Goal: Information Seeking & Learning: Find contact information

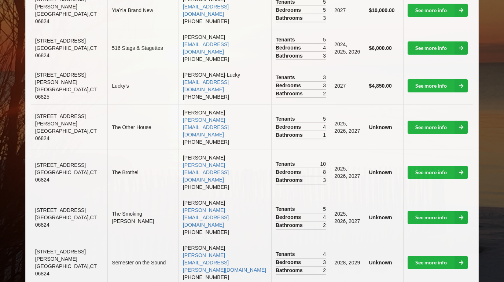
scroll to position [258, 0]
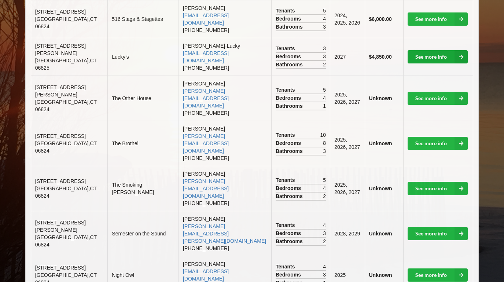
click at [425, 50] on link "See more info" at bounding box center [438, 56] width 60 height 13
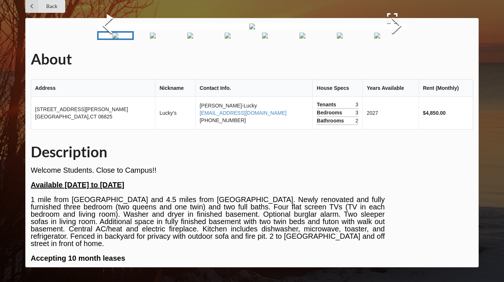
scroll to position [8, 0]
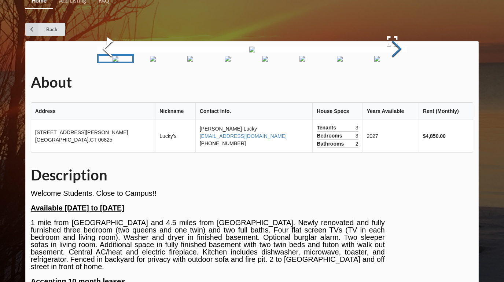
click at [396, 83] on button "Next Slide" at bounding box center [396, 49] width 21 height 66
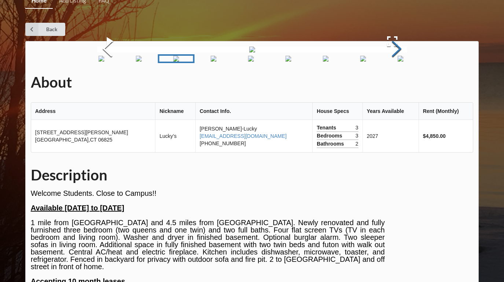
click at [396, 83] on button "Next Slide" at bounding box center [396, 49] width 21 height 66
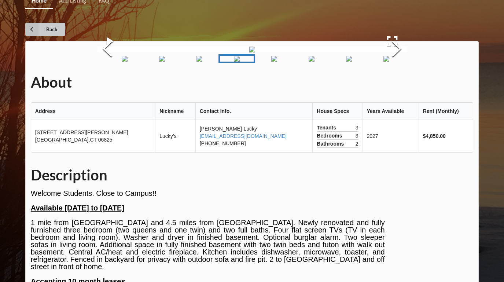
click at [47, 33] on link "Back" at bounding box center [45, 29] width 40 height 13
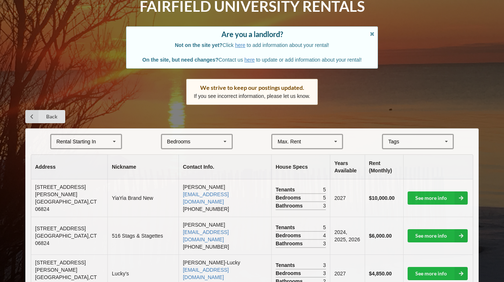
scroll to position [89, 0]
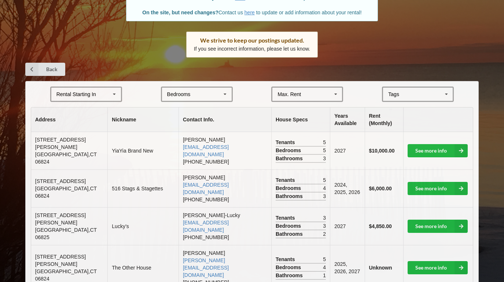
click at [311, 88] on div "Max. Rent $4,000 $5,000 $6,000 $7,000 $8,000 $9,000 $10,000 $11,000 $12,000 $13…" at bounding box center [307, 94] width 72 height 15
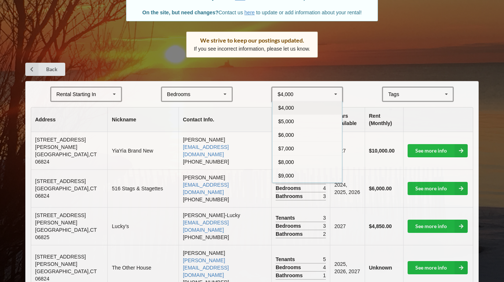
click at [311, 88] on div "$4,000 $4,000 $5,000 $6,000 $7,000 $8,000 $9,000 $10,000 $11,000 $12,000 $13,00…" at bounding box center [307, 94] width 72 height 15
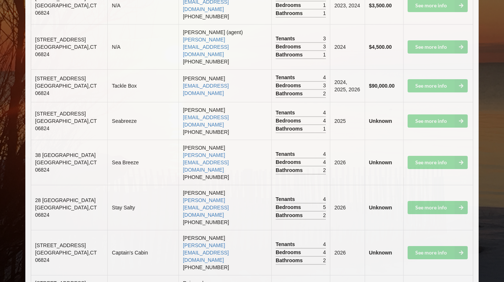
scroll to position [1593, 0]
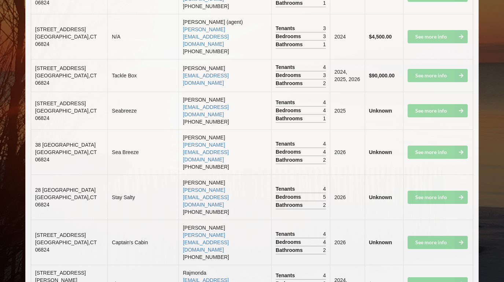
drag, startPoint x: 221, startPoint y: 216, endPoint x: 167, endPoint y: 218, distance: 54.3
copy link "[EMAIL_ADDRESS][DOMAIN_NAME]"
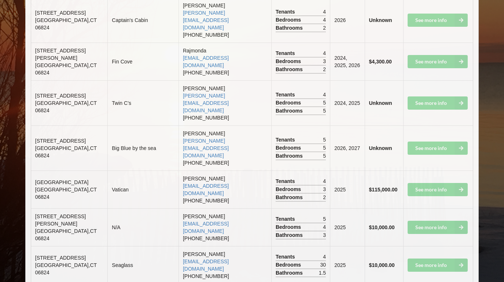
scroll to position [1823, 0]
